Goal: Task Accomplishment & Management: Complete application form

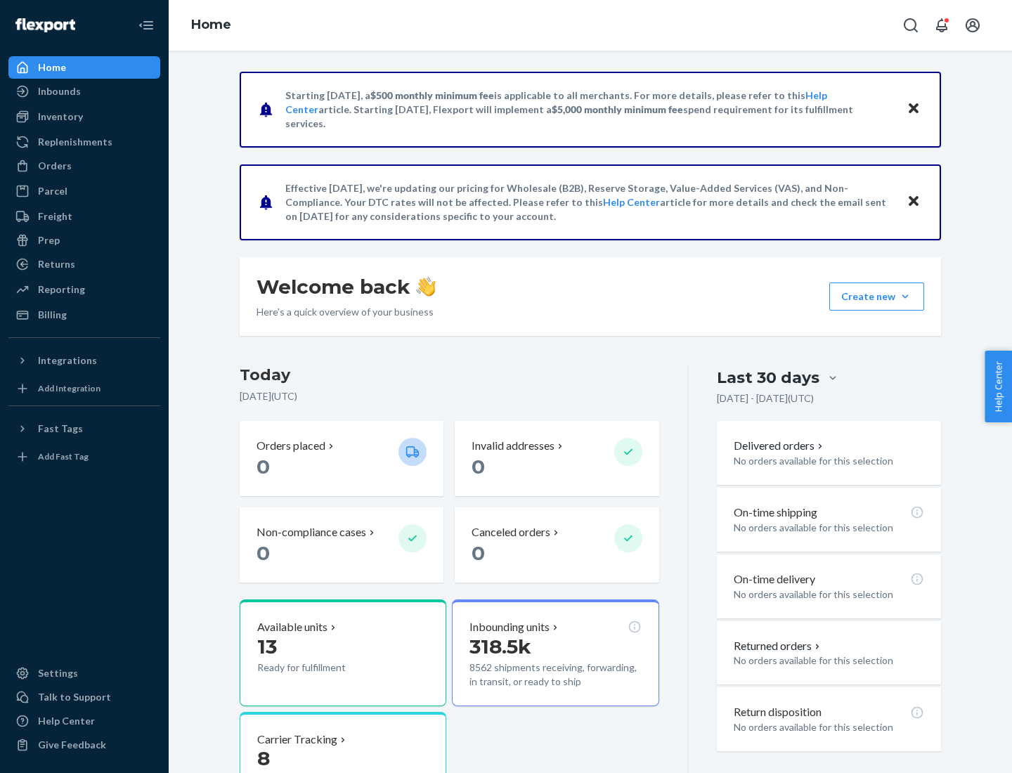
click at [906, 297] on button "Create new Create new inbound Create new order Create new product" at bounding box center [877, 297] width 95 height 28
click at [84, 91] on div "Inbounds" at bounding box center [84, 92] width 149 height 20
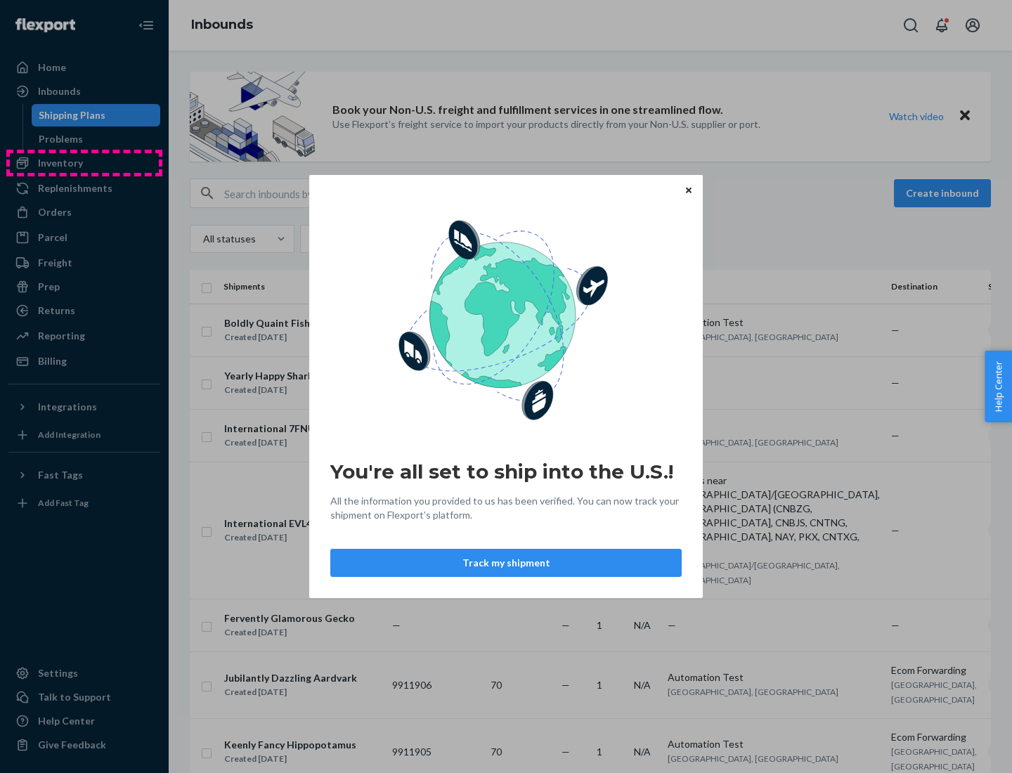
click at [84, 163] on div "You're all set to ship into the U.S.! All the information you provided to us ha…" at bounding box center [506, 386] width 1012 height 773
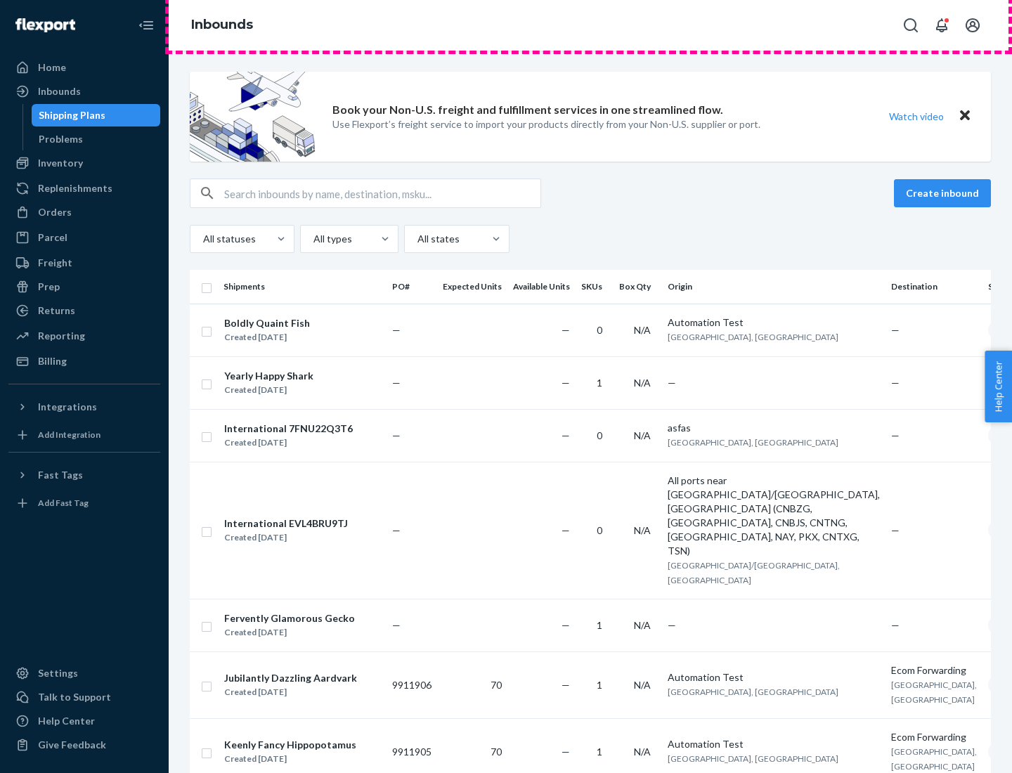
click at [591, 25] on div "Inbounds" at bounding box center [591, 25] width 844 height 51
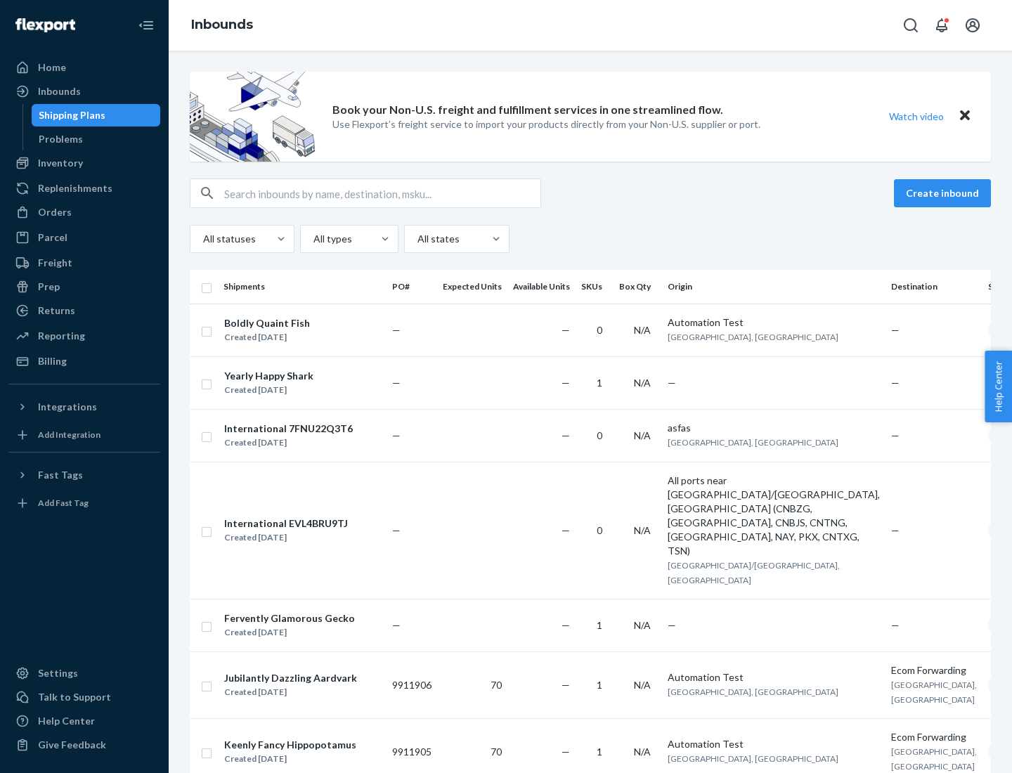
click at [591, 25] on div "Inbounds" at bounding box center [591, 25] width 844 height 51
click at [591, 239] on div "All statuses All types All states" at bounding box center [591, 239] width 802 height 28
click at [70, 115] on div "Shipping Plans" at bounding box center [72, 115] width 67 height 14
click at [945, 193] on button "Create inbound" at bounding box center [942, 193] width 97 height 28
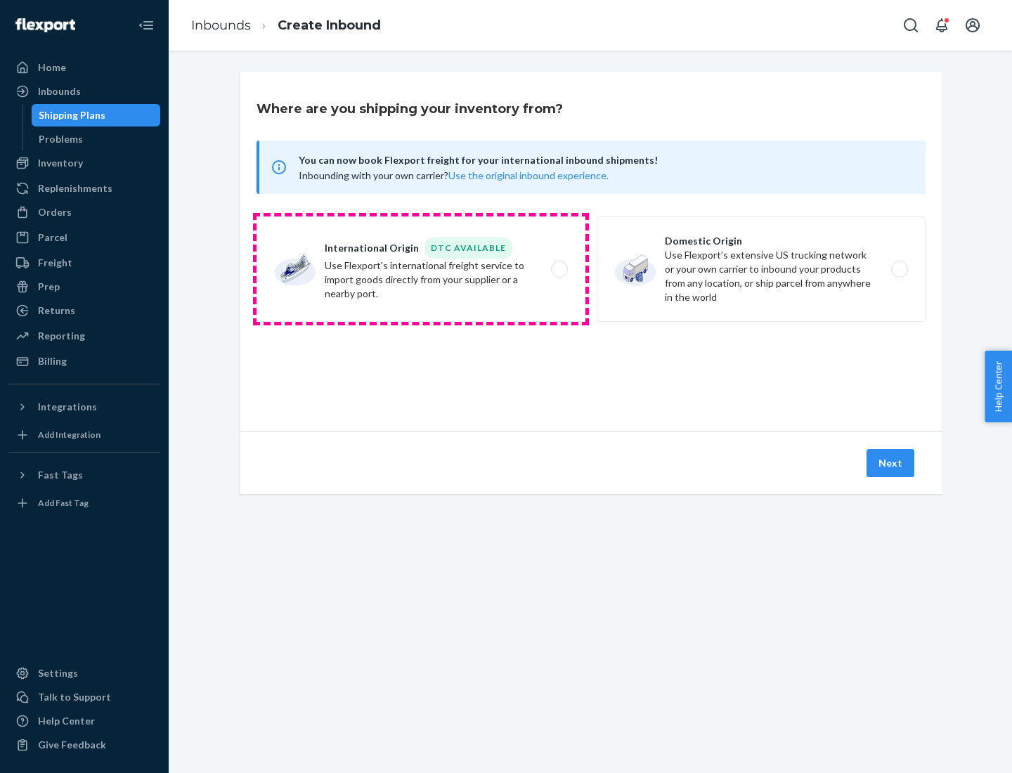
click at [421, 269] on label "International Origin DTC Available Use Flexport's international freight service…" at bounding box center [421, 269] width 329 height 105
click at [559, 269] on input "International Origin DTC Available Use Flexport's international freight service…" at bounding box center [563, 269] width 9 height 9
radio input "true"
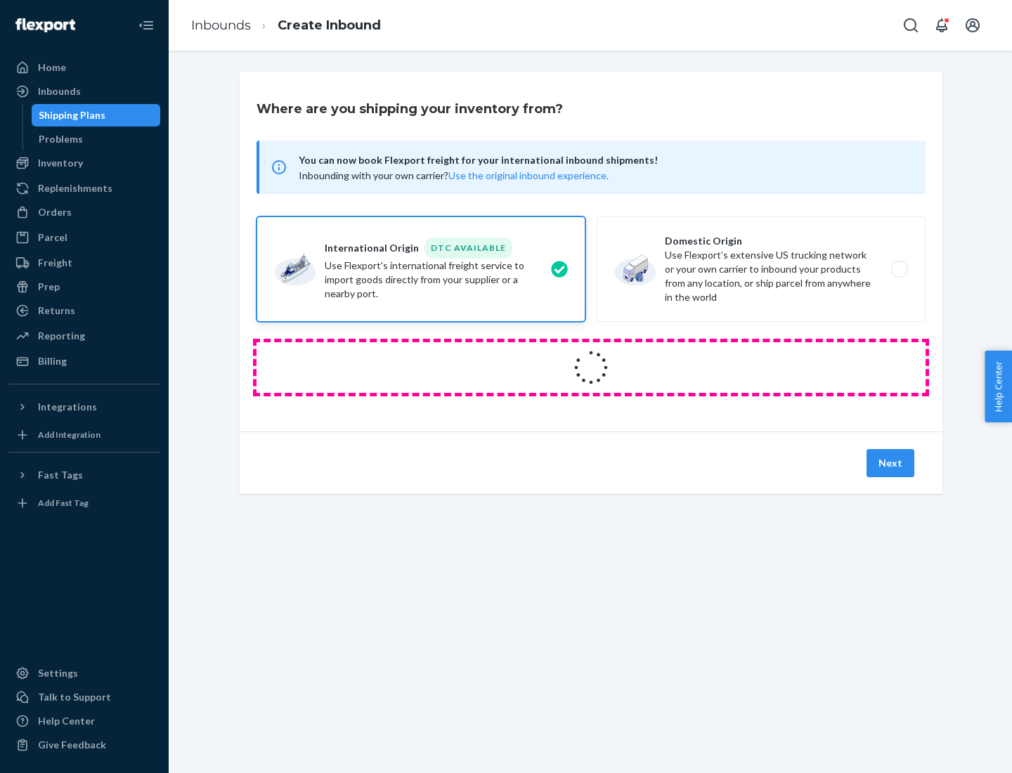
click at [591, 368] on icon at bounding box center [591, 367] width 41 height 41
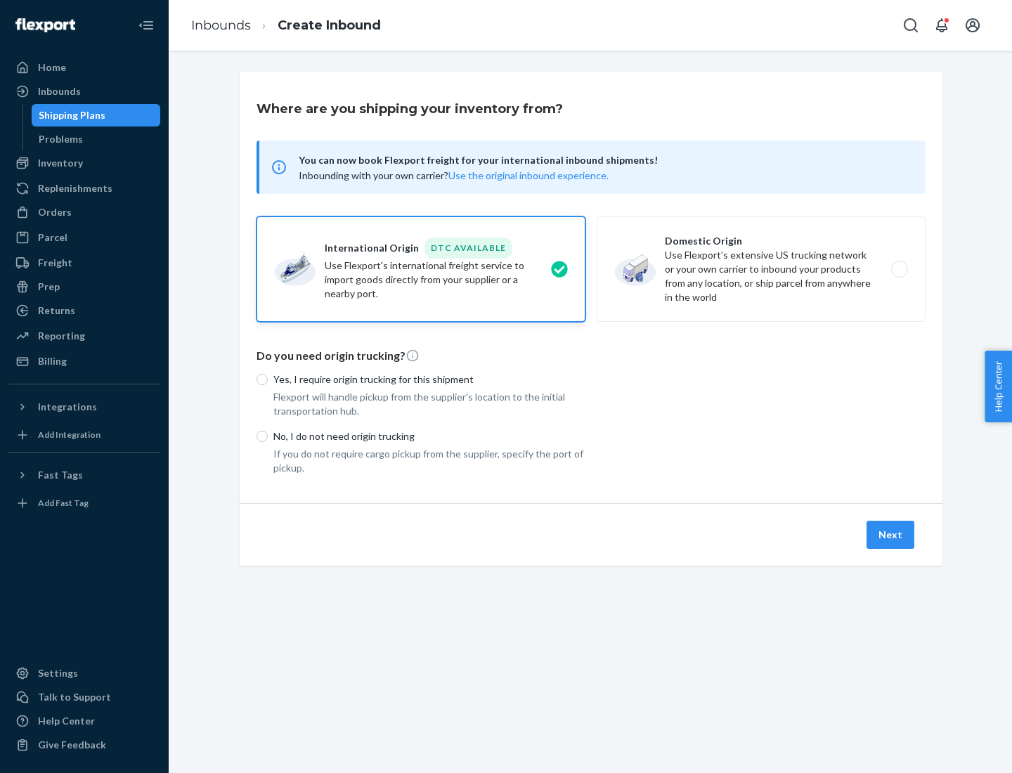
click at [430, 379] on p "Yes, I require origin trucking for this shipment" at bounding box center [430, 380] width 312 height 14
click at [268, 379] on input "Yes, I require origin trucking for this shipment" at bounding box center [262, 379] width 11 height 11
radio input "true"
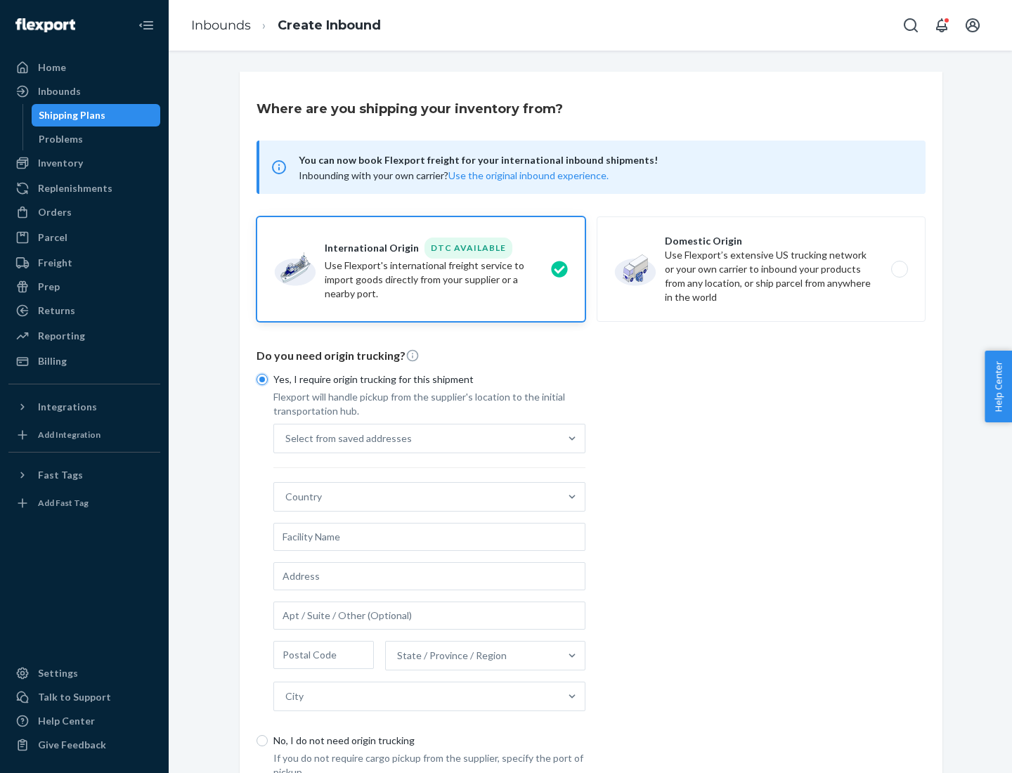
scroll to position [27, 0]
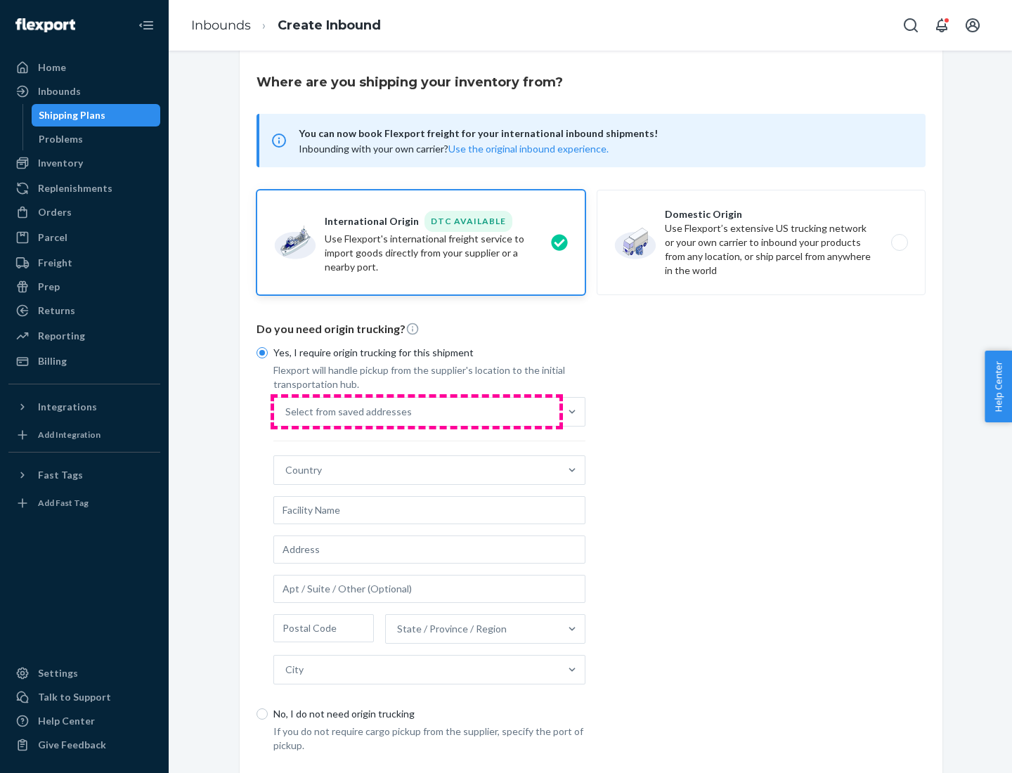
click at [417, 411] on div "Select from saved addresses" at bounding box center [416, 412] width 285 height 28
click at [287, 411] on input "Select from saved addresses" at bounding box center [285, 412] width 1 height 14
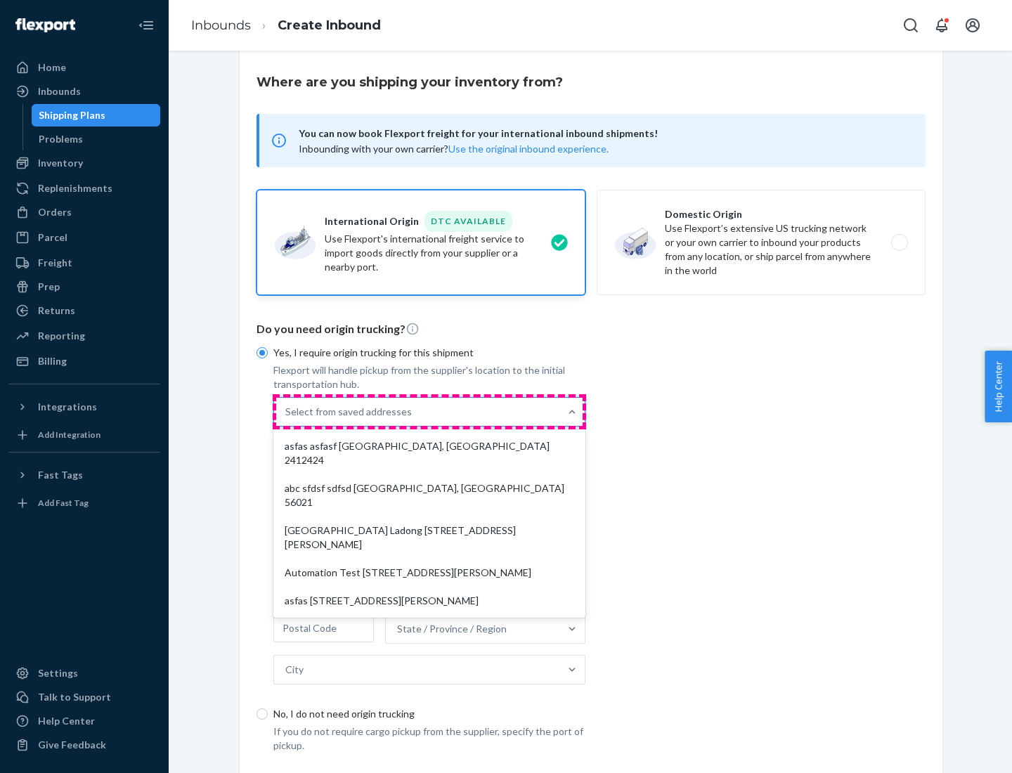
scroll to position [61, 0]
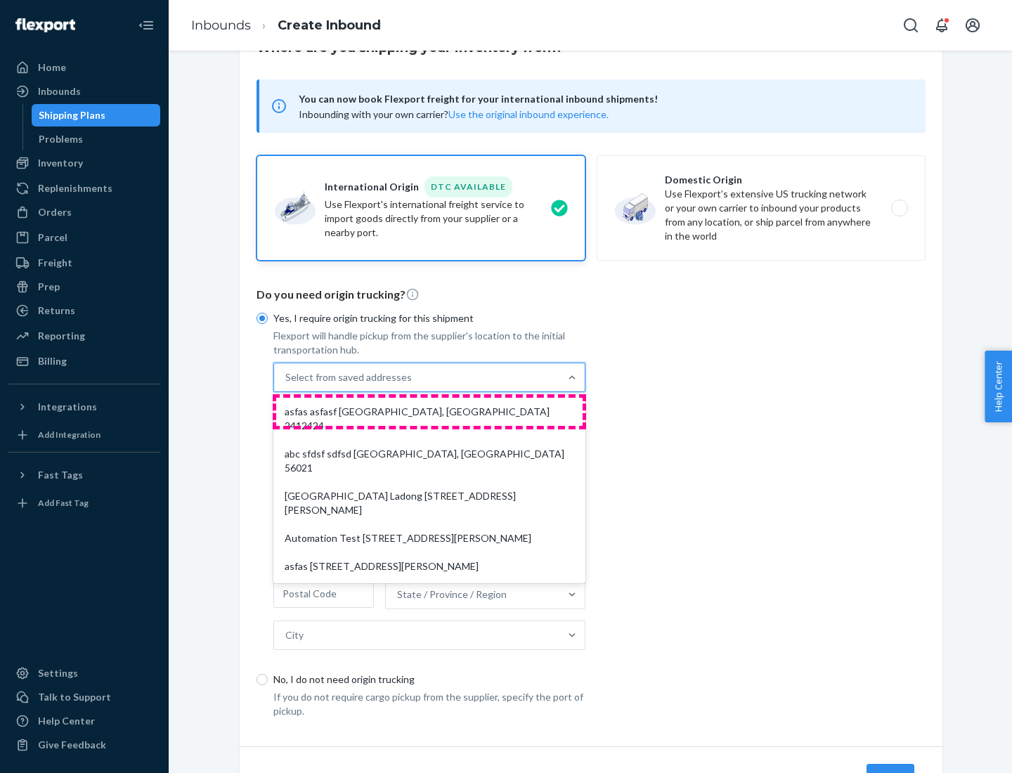
click at [430, 411] on div "asfas asfasf [GEOGRAPHIC_DATA], [GEOGRAPHIC_DATA] 2412424" at bounding box center [429, 419] width 307 height 42
click at [287, 385] on input "option asfas asfasf [GEOGRAPHIC_DATA], [GEOGRAPHIC_DATA] 2412424 focused, 1 of …" at bounding box center [285, 378] width 1 height 14
type input "asfas"
type input "asfasf"
type input "2412424"
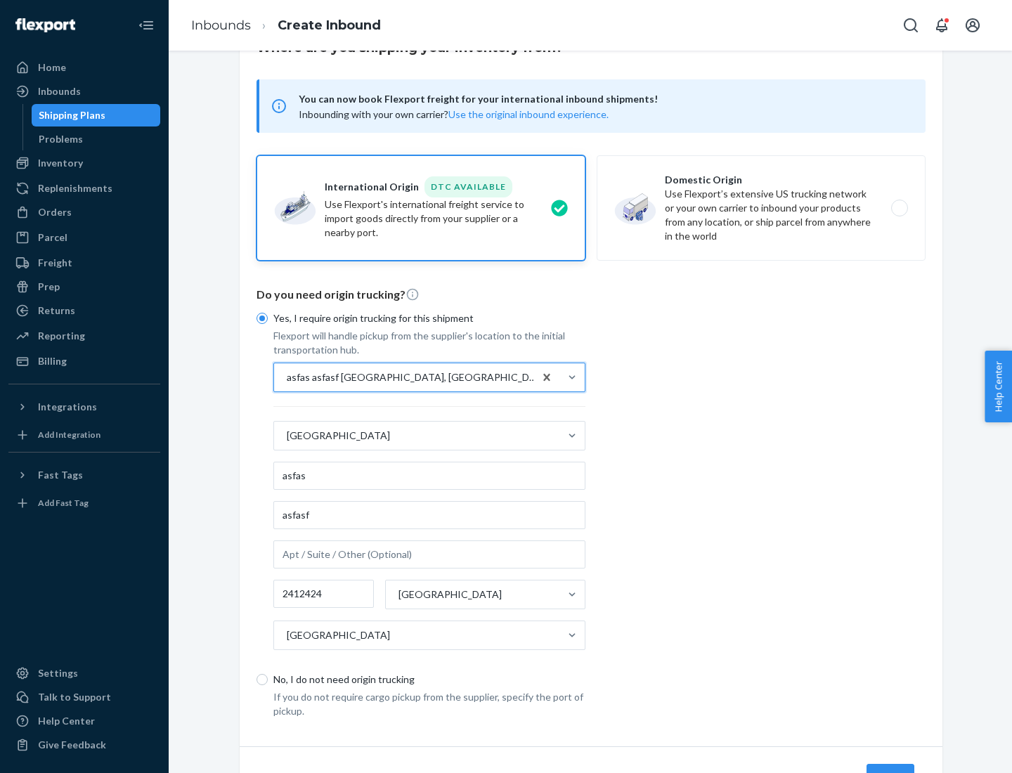
scroll to position [131, 0]
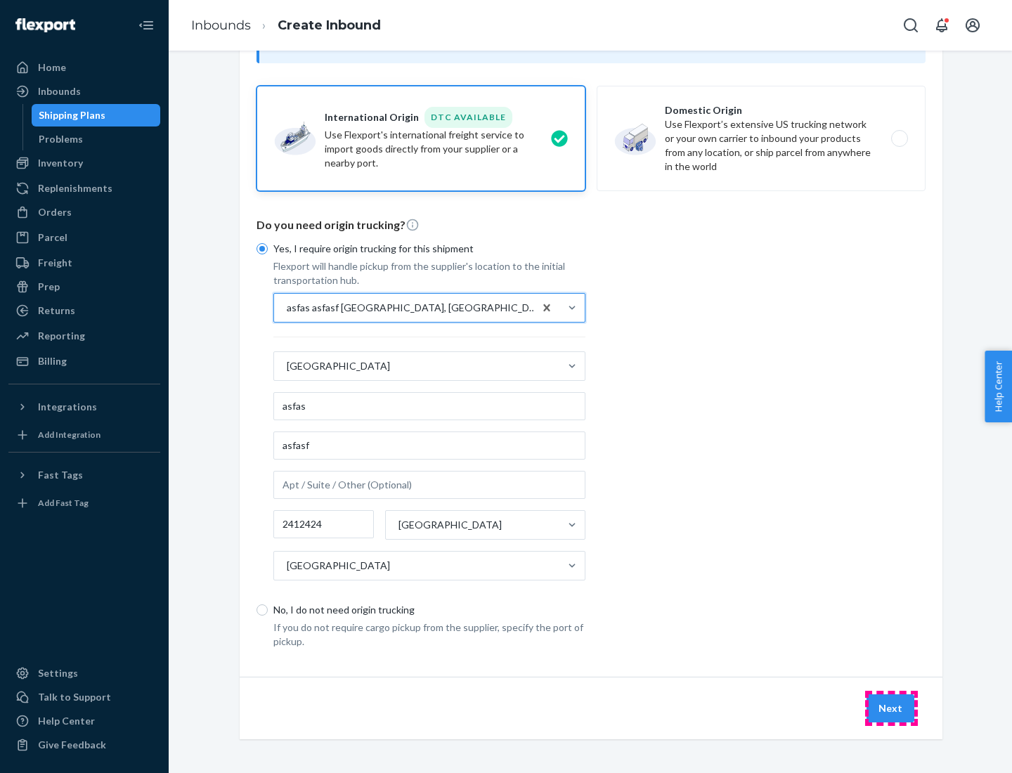
click at [892, 708] on button "Next" at bounding box center [891, 709] width 48 height 28
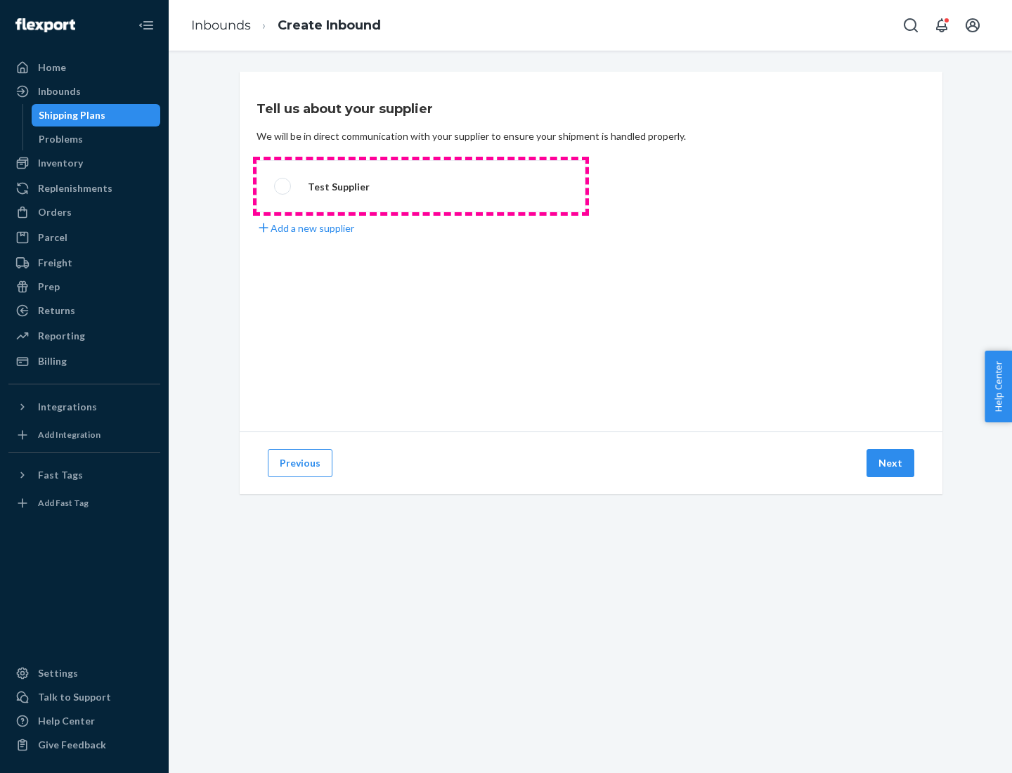
click at [421, 186] on label "Test Supplier" at bounding box center [421, 186] width 329 height 52
click at [283, 186] on input "Test Supplier" at bounding box center [278, 186] width 9 height 9
radio input "true"
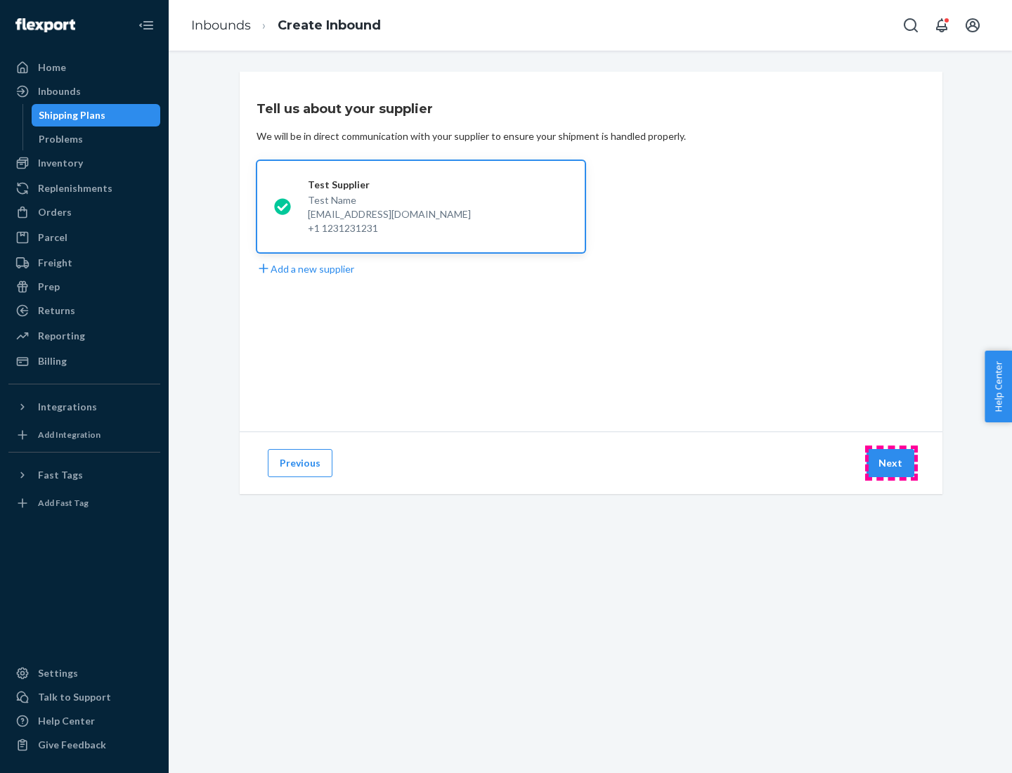
click at [892, 463] on button "Next" at bounding box center [891, 463] width 48 height 28
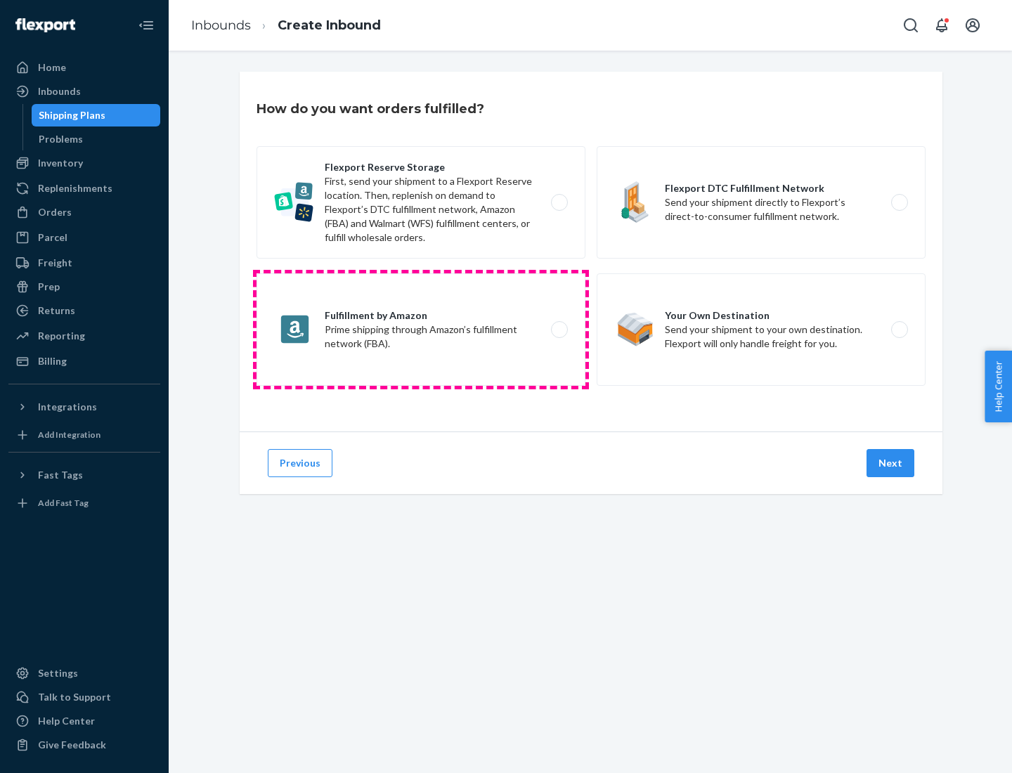
click at [421, 330] on label "Fulfillment by Amazon Prime shipping through Amazon’s fulfillment network (FBA)." at bounding box center [421, 330] width 329 height 112
click at [559, 330] on input "Fulfillment by Amazon Prime shipping through Amazon’s fulfillment network (FBA)." at bounding box center [563, 330] width 9 height 9
radio input "true"
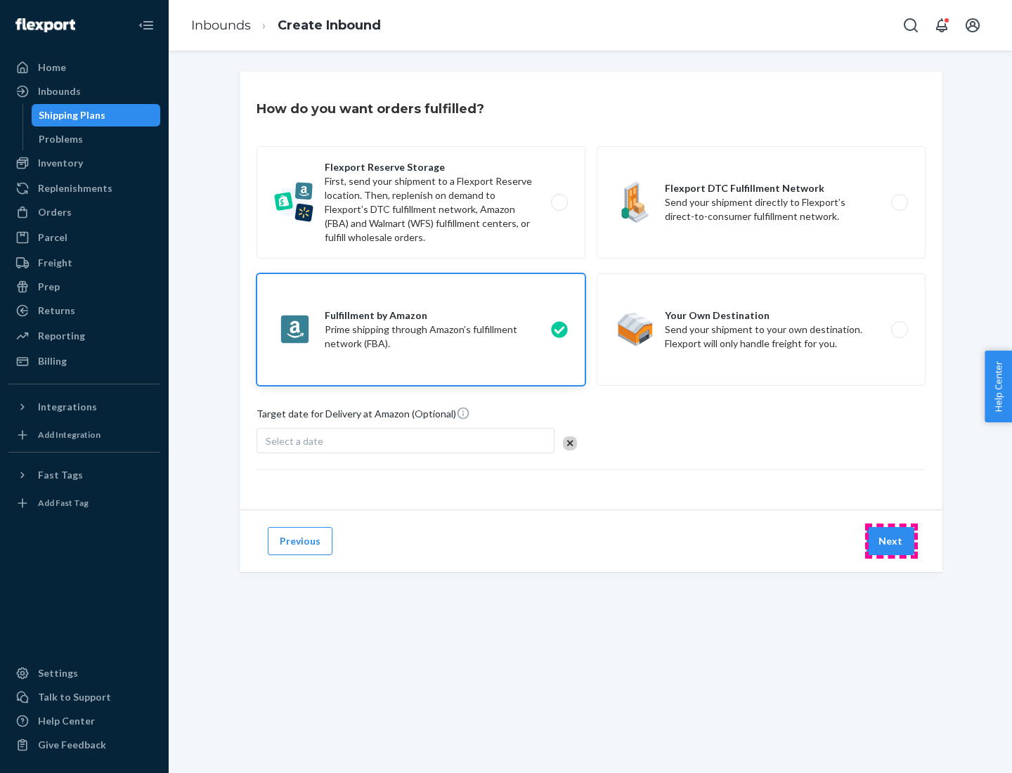
click at [892, 541] on button "Next" at bounding box center [891, 541] width 48 height 28
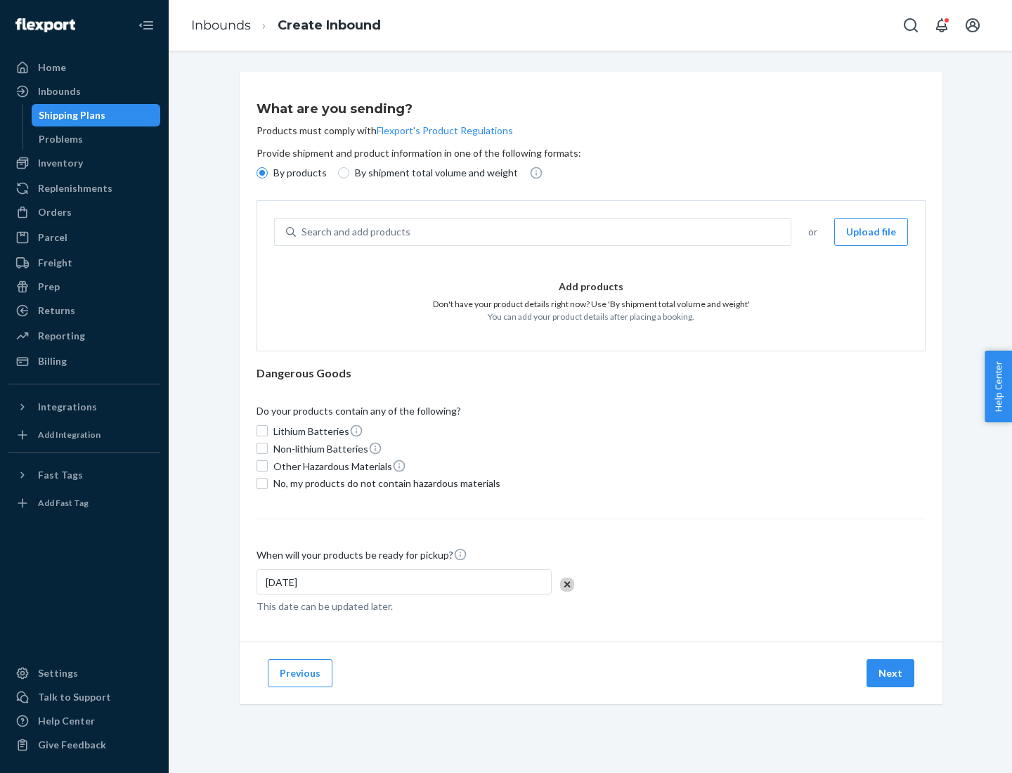
click at [432, 173] on p "By shipment total volume and weight" at bounding box center [436, 173] width 163 height 14
click at [349, 173] on input "By shipment total volume and weight" at bounding box center [343, 172] width 11 height 11
radio input "true"
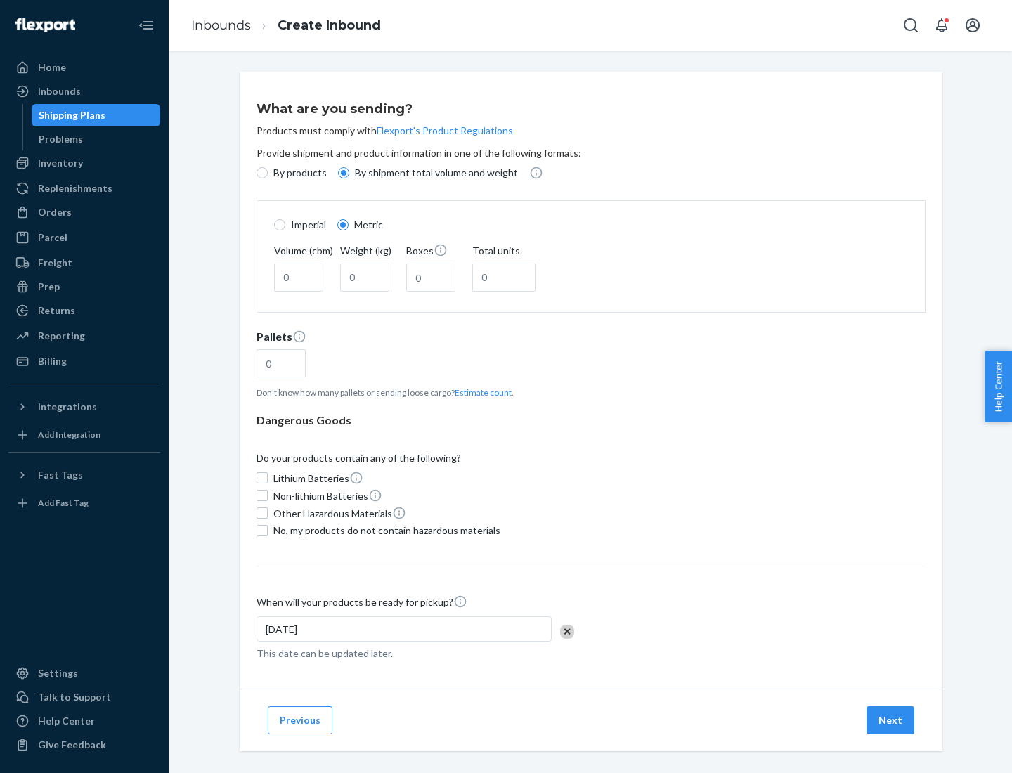
click at [299, 173] on p "By products" at bounding box center [300, 173] width 53 height 14
click at [268, 173] on input "By products" at bounding box center [262, 172] width 11 height 11
radio input "true"
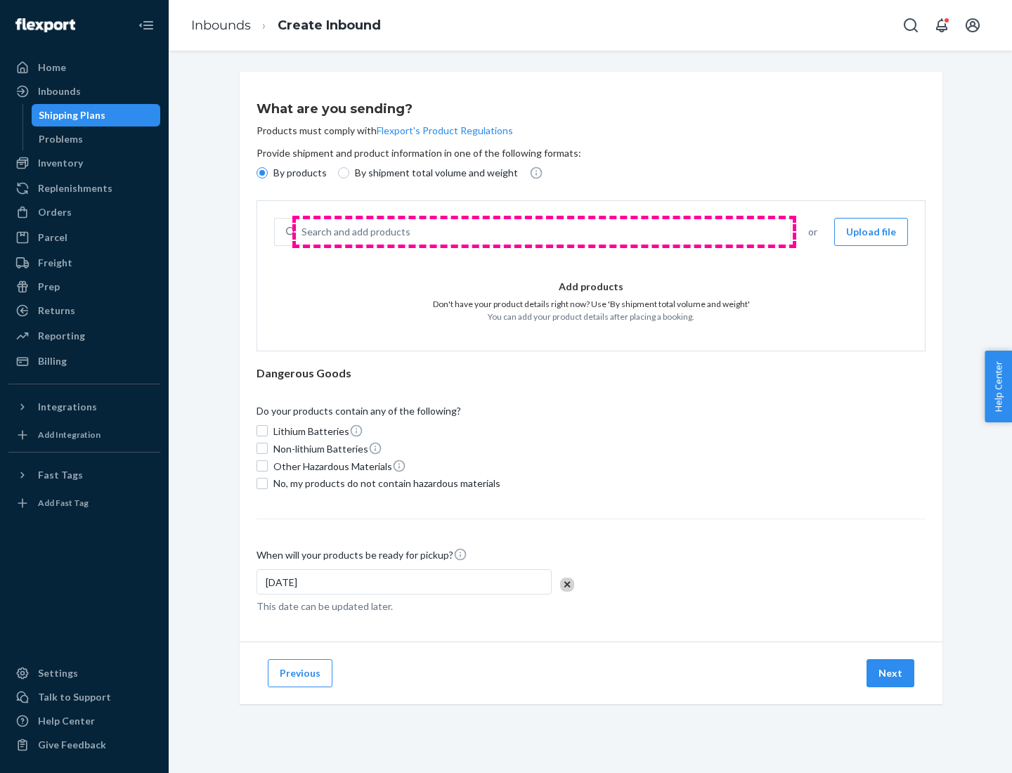
click at [544, 232] on div "Search and add products" at bounding box center [543, 231] width 495 height 25
click at [303, 232] on input "Search and add products" at bounding box center [302, 232] width 1 height 14
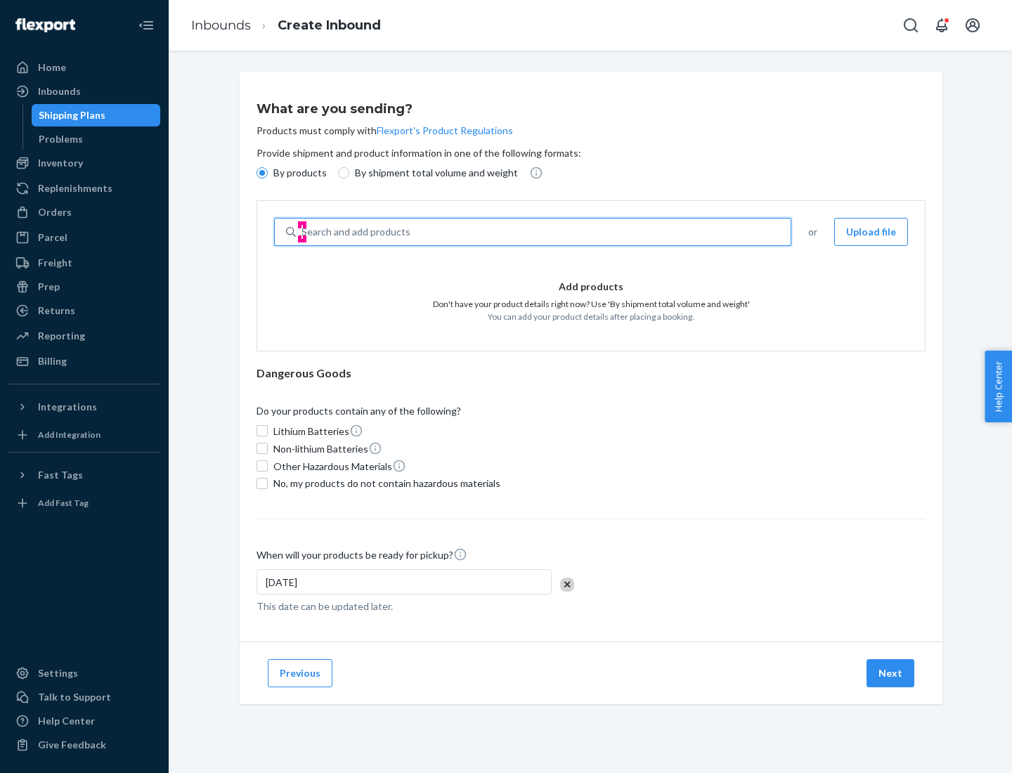
type input "test"
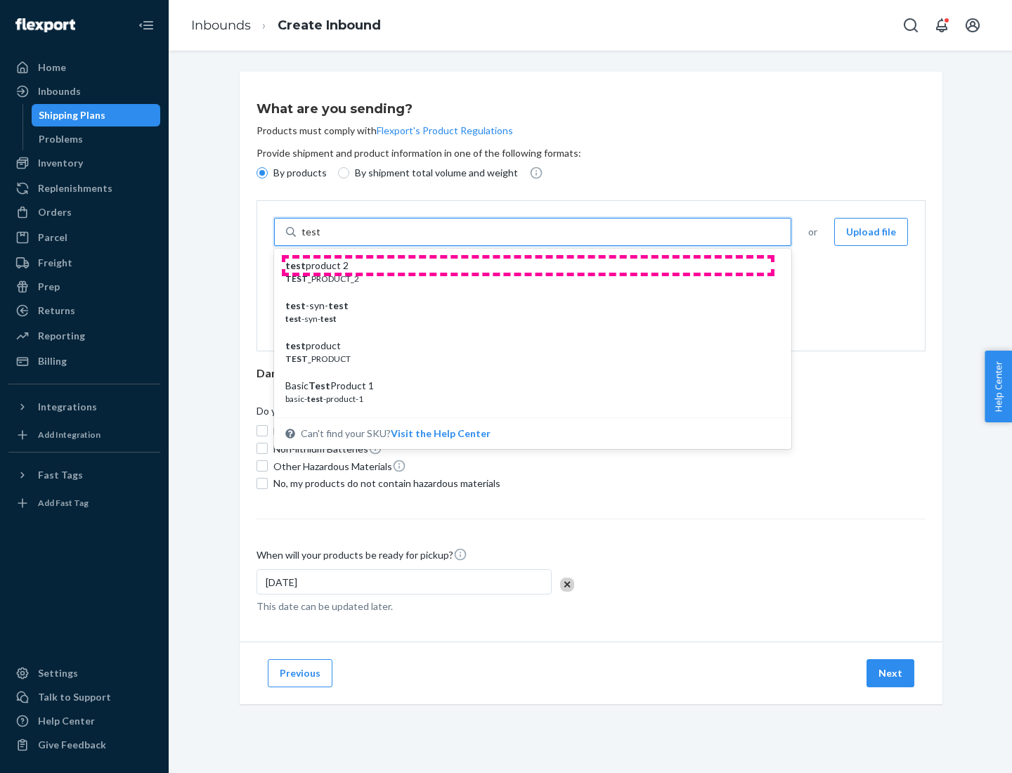
click at [528, 266] on div "test product 2" at bounding box center [527, 266] width 484 height 14
click at [320, 239] on input "test" at bounding box center [311, 232] width 18 height 14
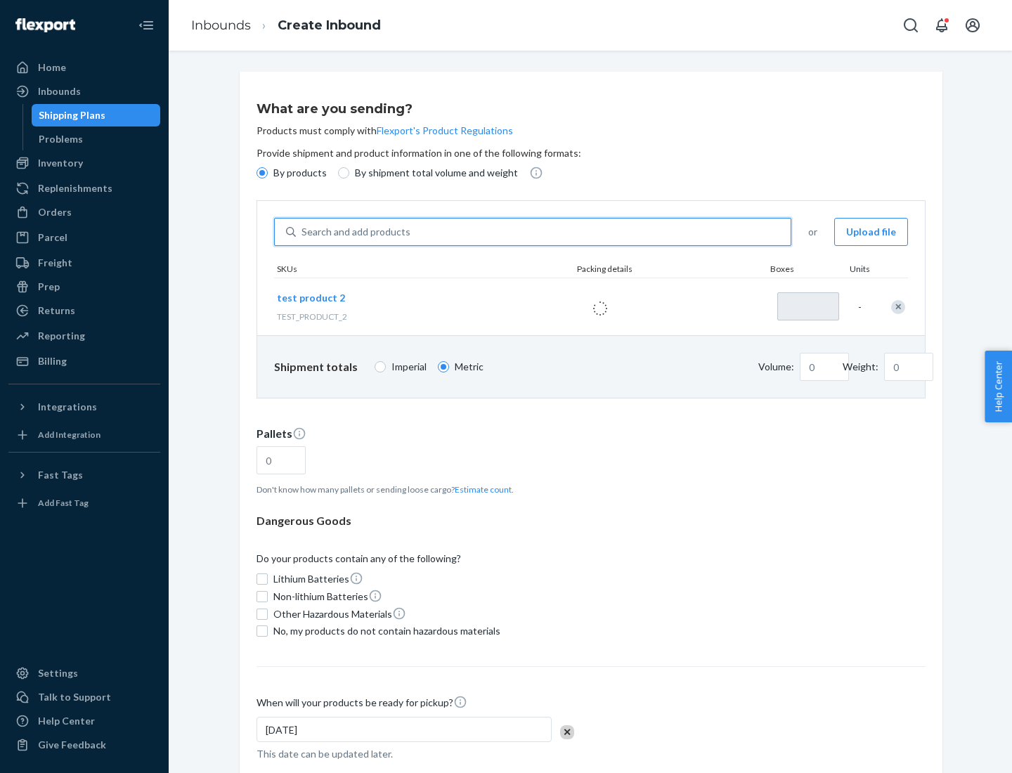
type input "1"
type input "0.02"
type input "22.23"
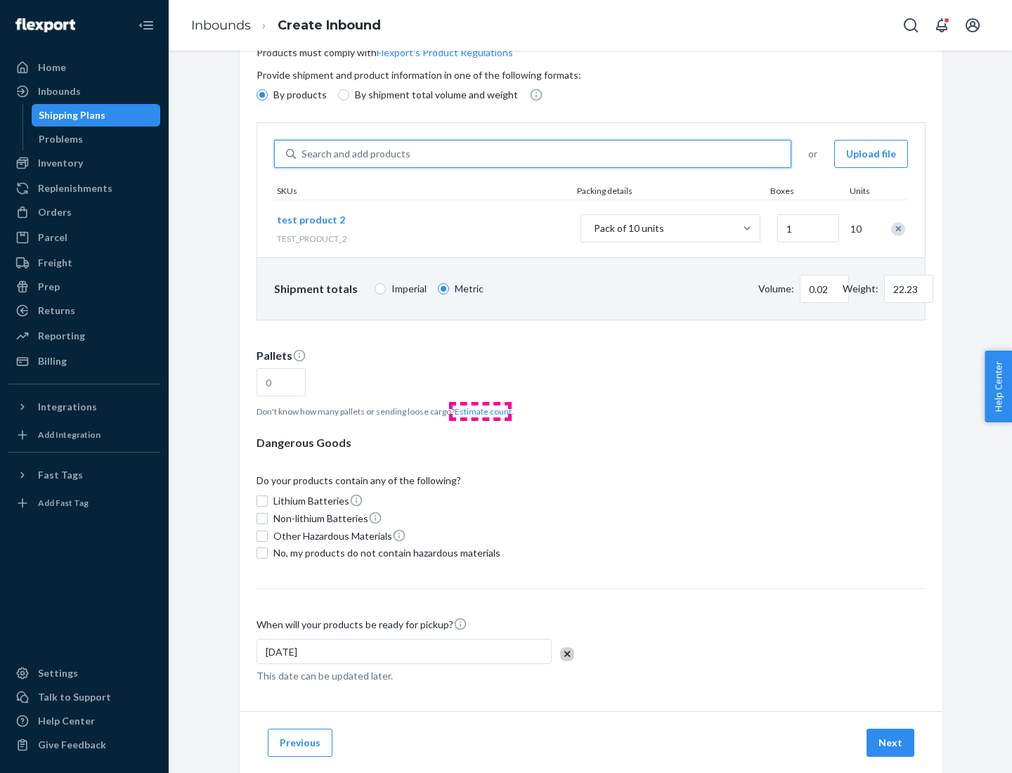
click at [480, 411] on button "Estimate count" at bounding box center [483, 412] width 57 height 12
type input "1"
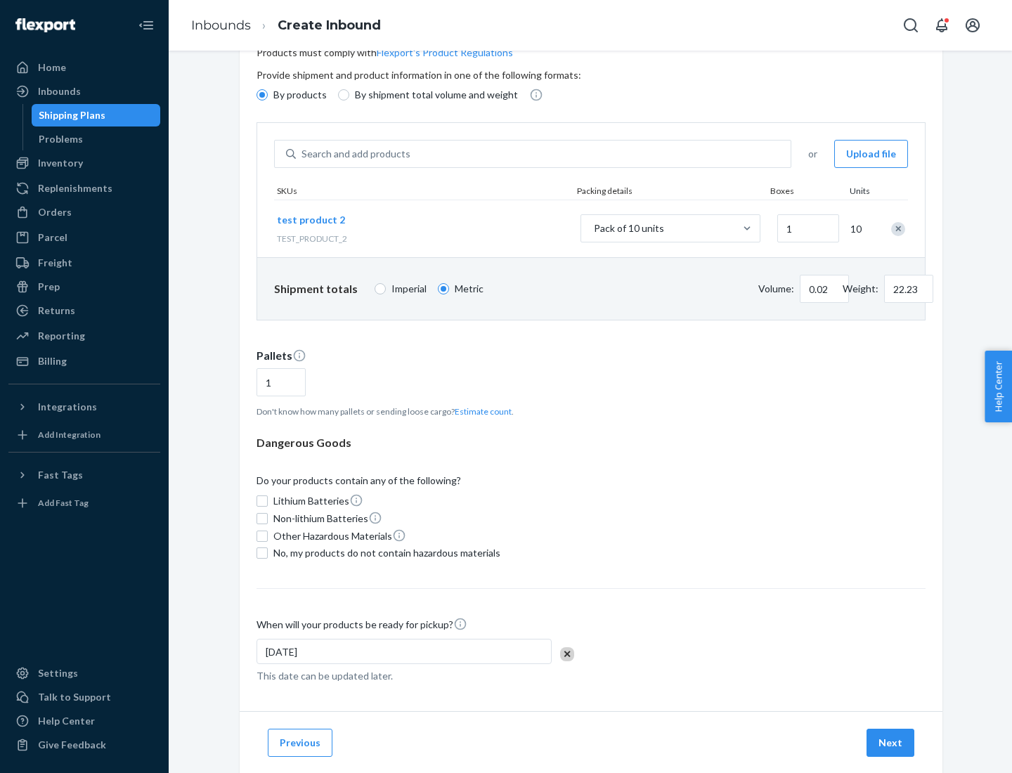
scroll to position [112, 0]
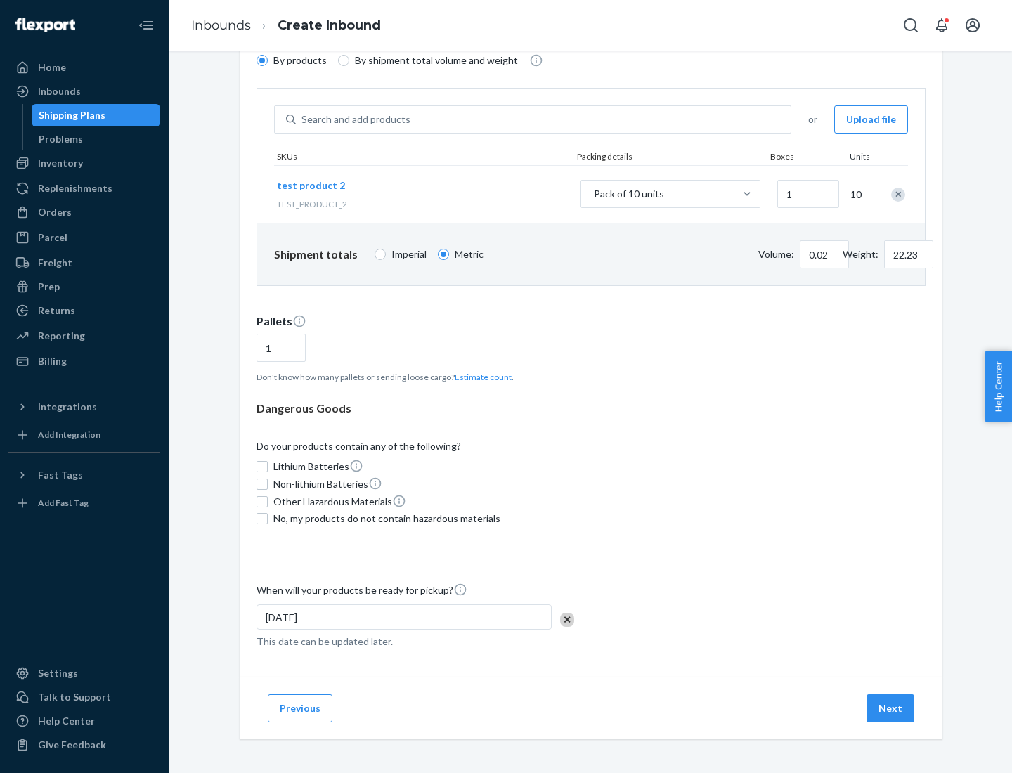
click at [385, 519] on span "No, my products do not contain hazardous materials" at bounding box center [387, 519] width 227 height 14
click at [268, 519] on input "No, my products do not contain hazardous materials" at bounding box center [262, 518] width 11 height 11
checkbox input "true"
click at [892, 709] on button "Next" at bounding box center [891, 709] width 48 height 28
